Goal: Book appointment/travel/reservation

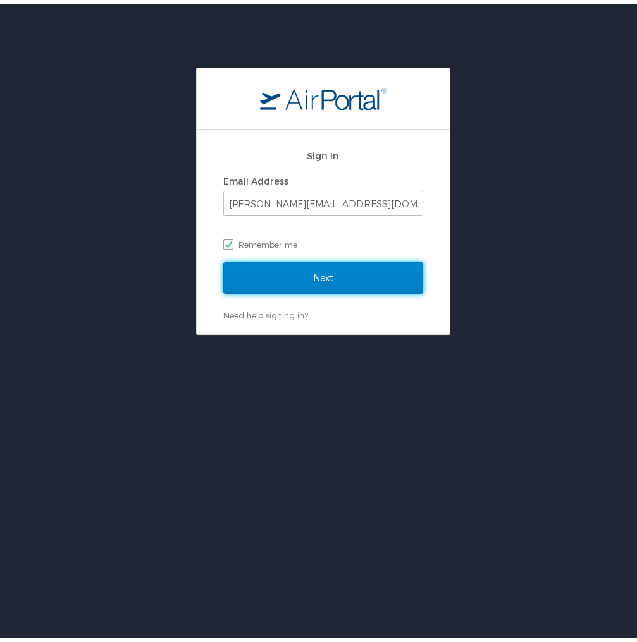
click at [326, 277] on input "Next" at bounding box center [323, 274] width 200 height 32
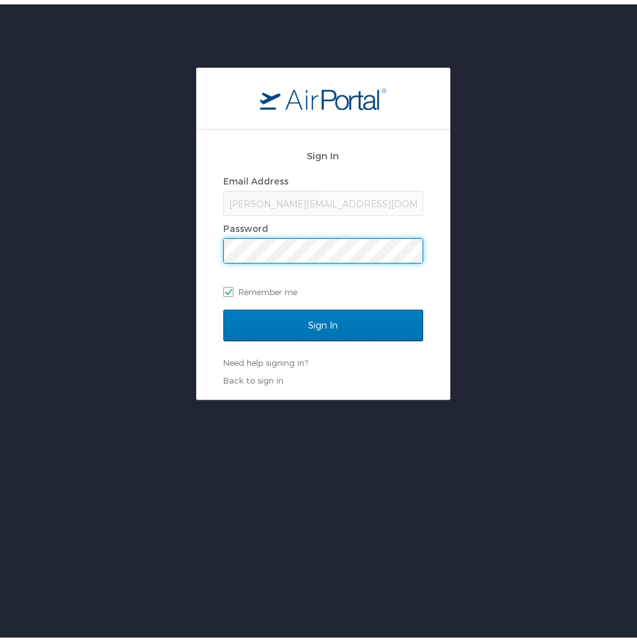
click at [223, 305] on input "Sign In" at bounding box center [323, 321] width 200 height 32
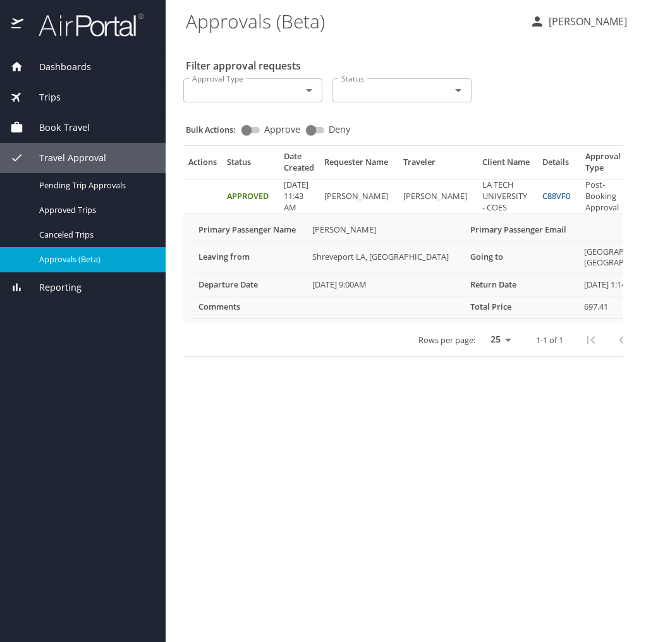
click at [66, 125] on span "Book Travel" at bounding box center [56, 128] width 66 height 14
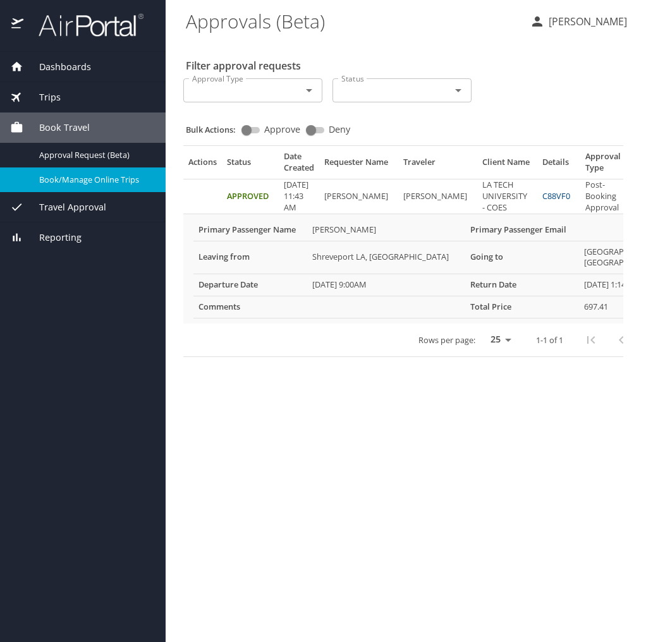
click at [80, 186] on span "Book/Manage Online Trips" at bounding box center [94, 180] width 111 height 12
click at [82, 211] on span "Travel Approval" at bounding box center [64, 207] width 83 height 14
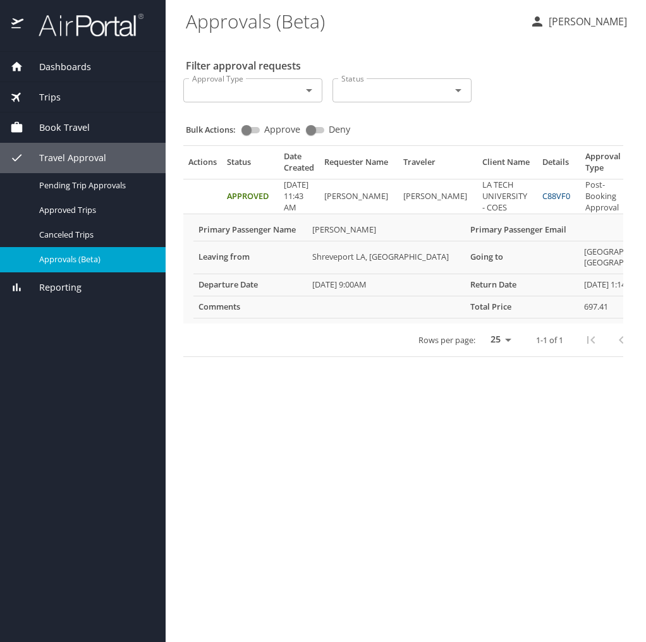
click at [71, 132] on span "Book Travel" at bounding box center [56, 128] width 66 height 14
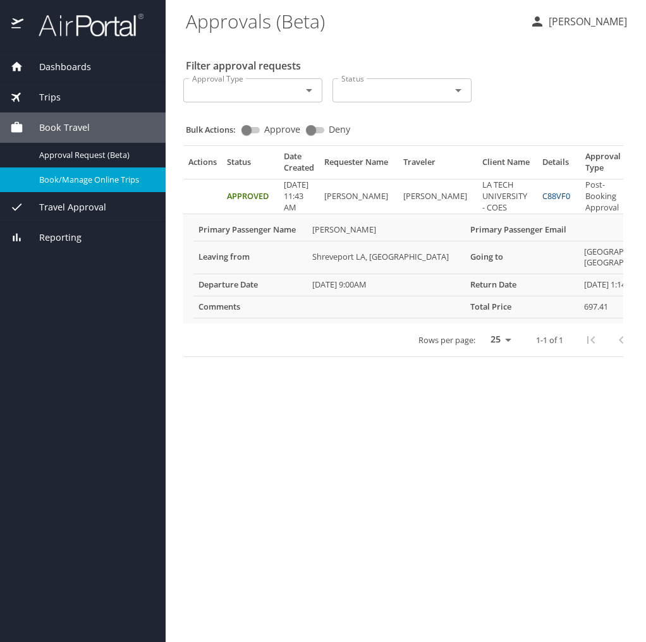
click at [63, 181] on span "Book/Manage Online Trips" at bounding box center [94, 180] width 111 height 12
